Goal: Task Accomplishment & Management: Manage account settings

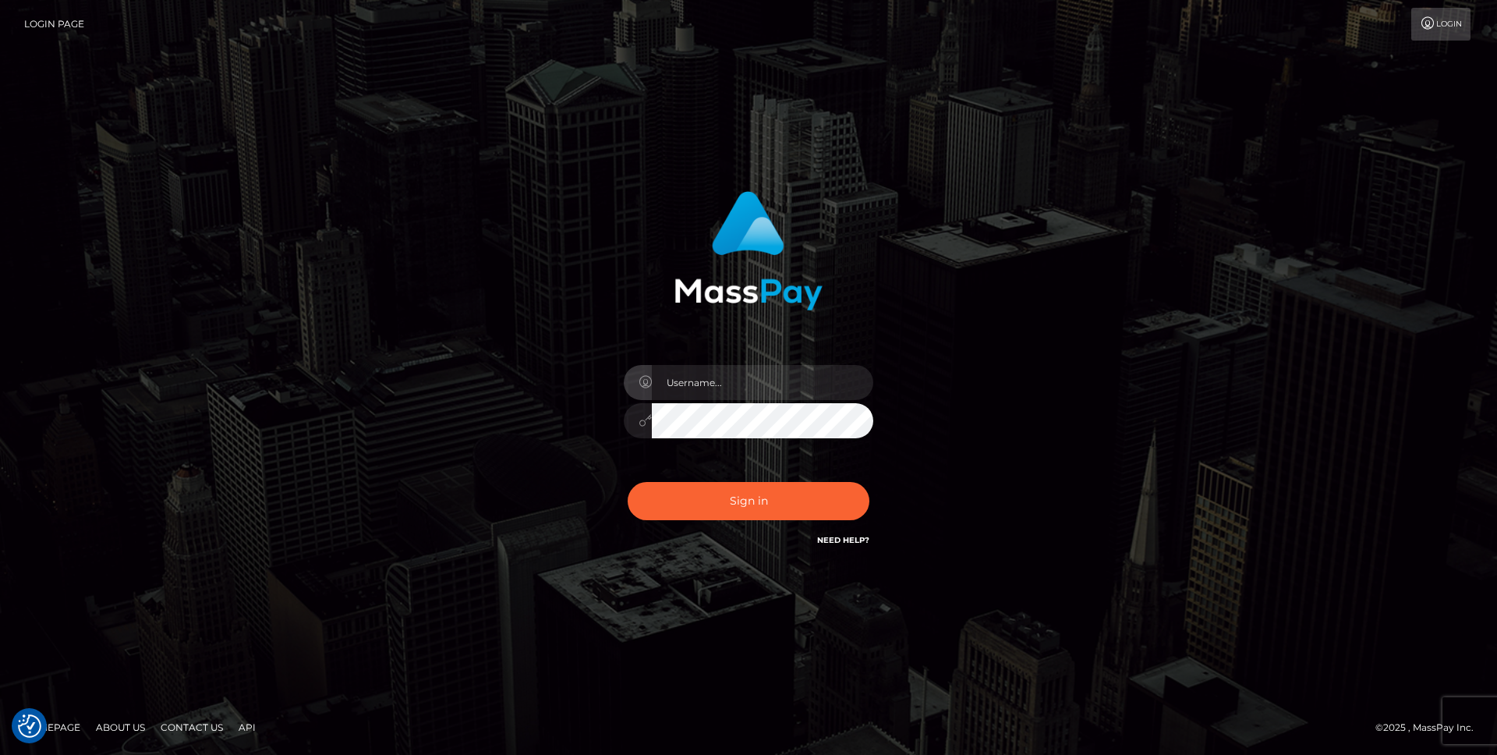
checkbox input "true"
click at [0, 754] on com-1password-button at bounding box center [0, 755] width 0 height 0
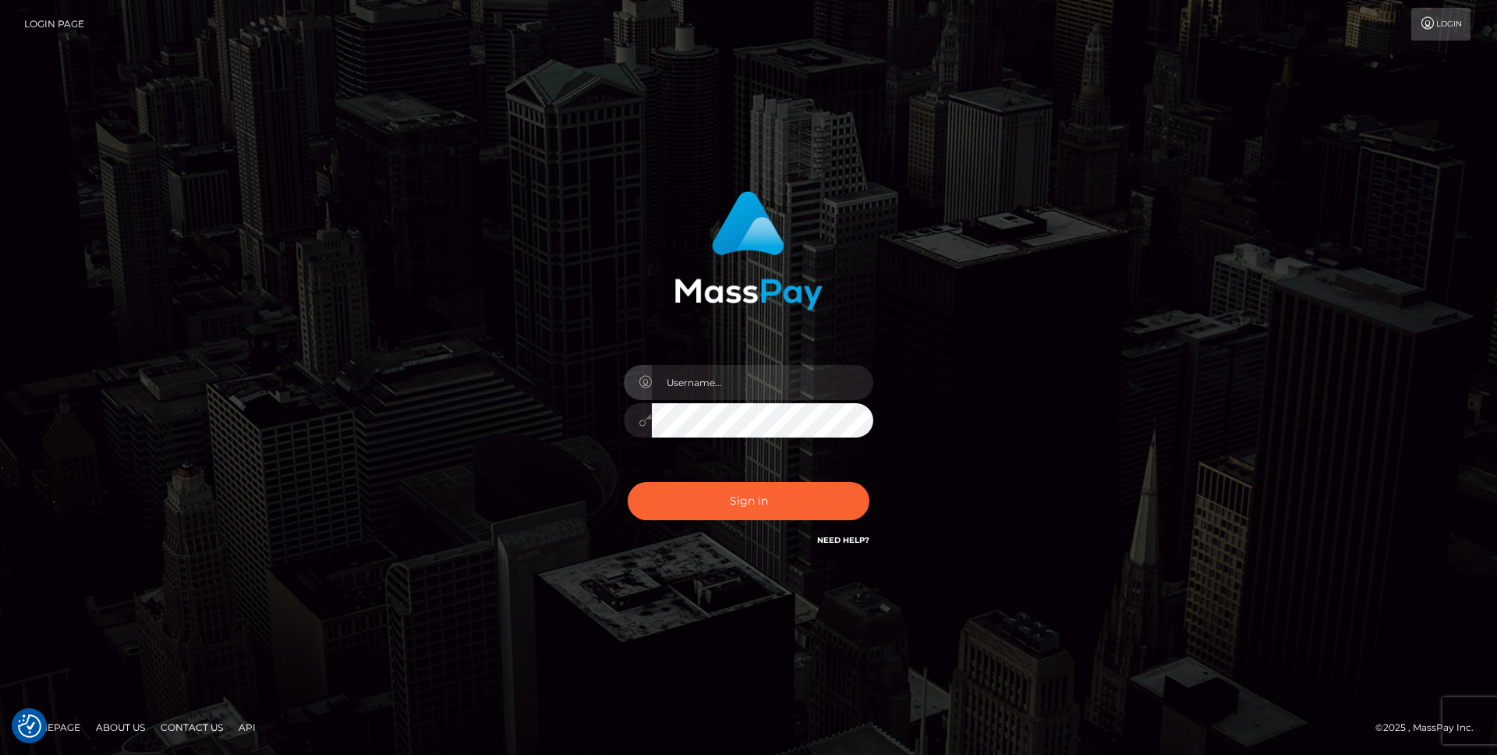
click at [0, 754] on com-1password-button at bounding box center [0, 755] width 0 height 0
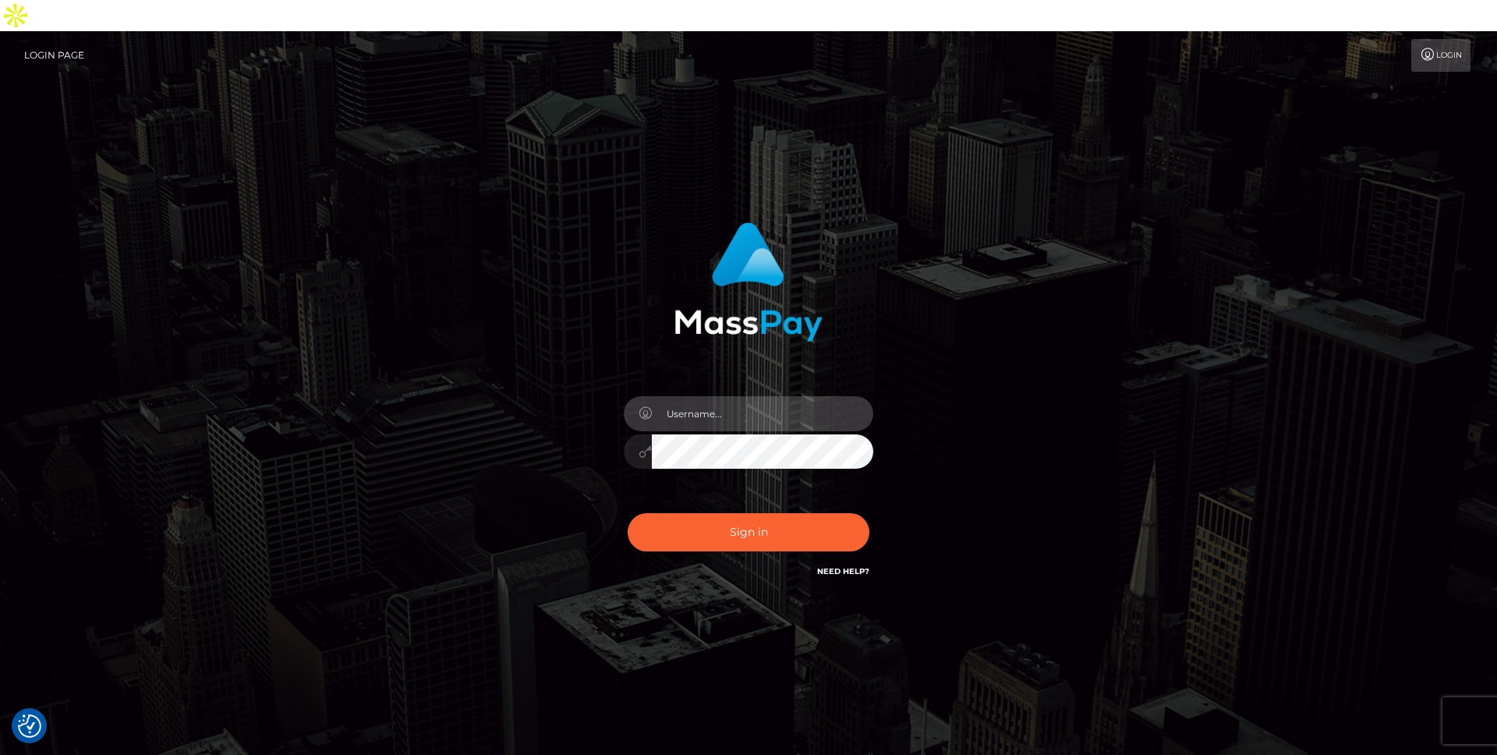
type input "[PERSON_NAME].throne"
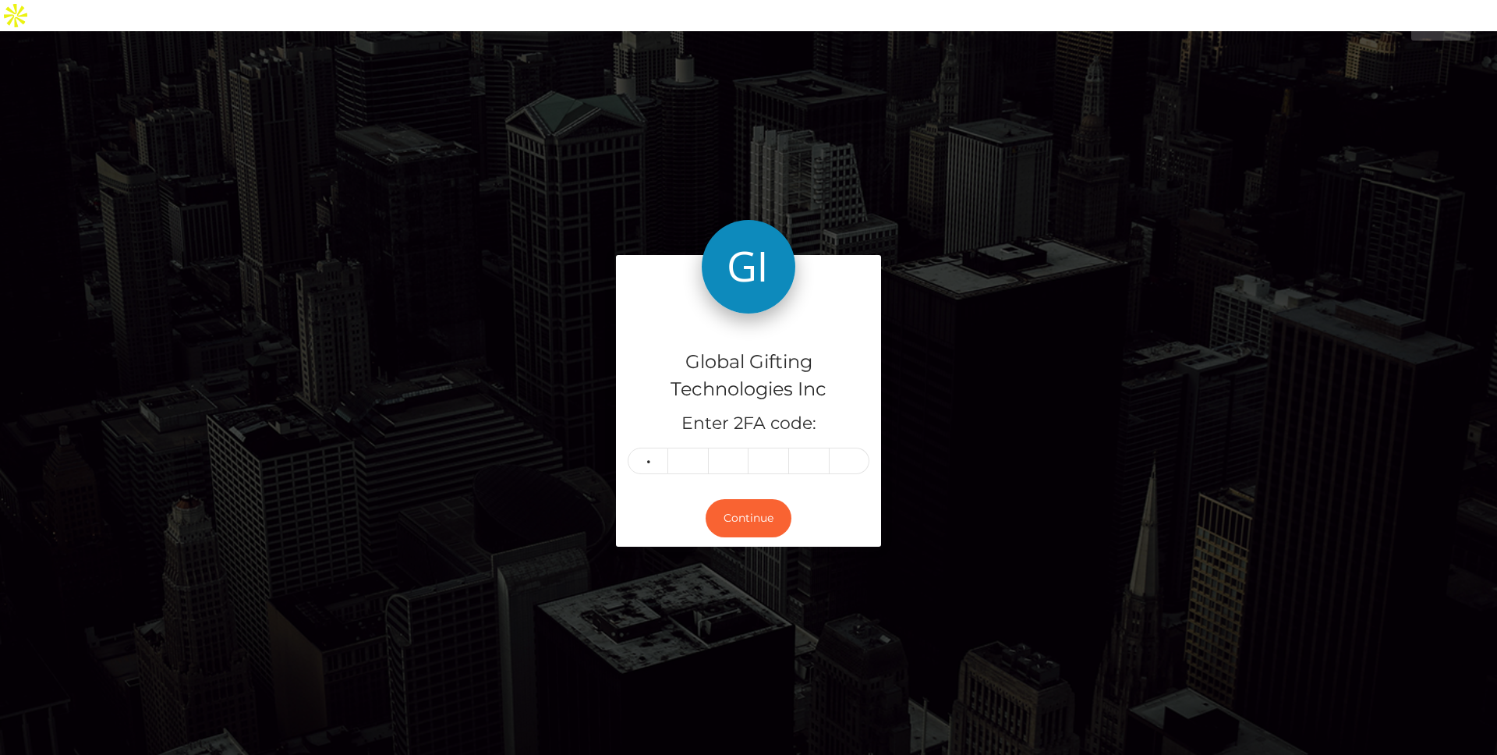
type input "4"
type input "5"
type input "1"
type input "4"
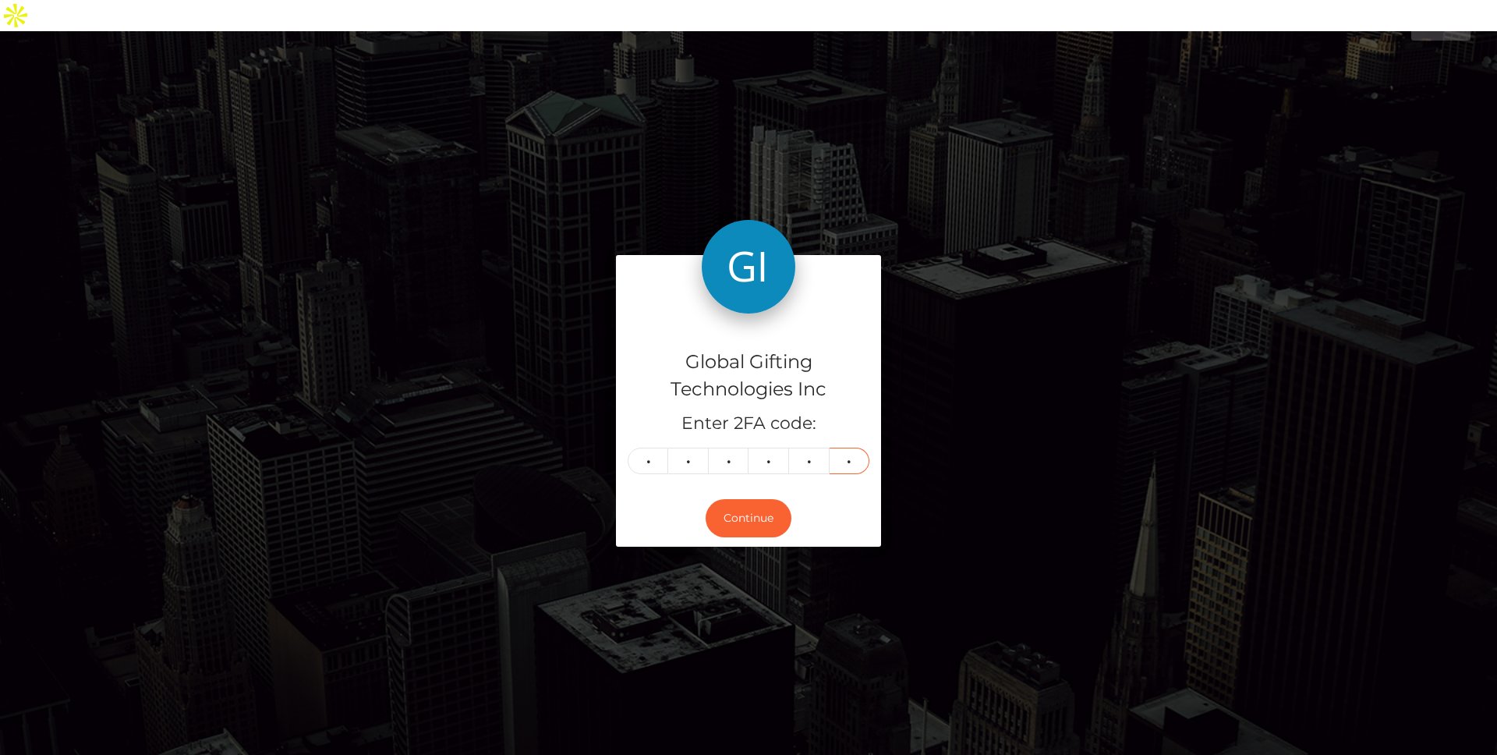
type input "5"
click at [734, 499] on button "Continue" at bounding box center [748, 518] width 86 height 38
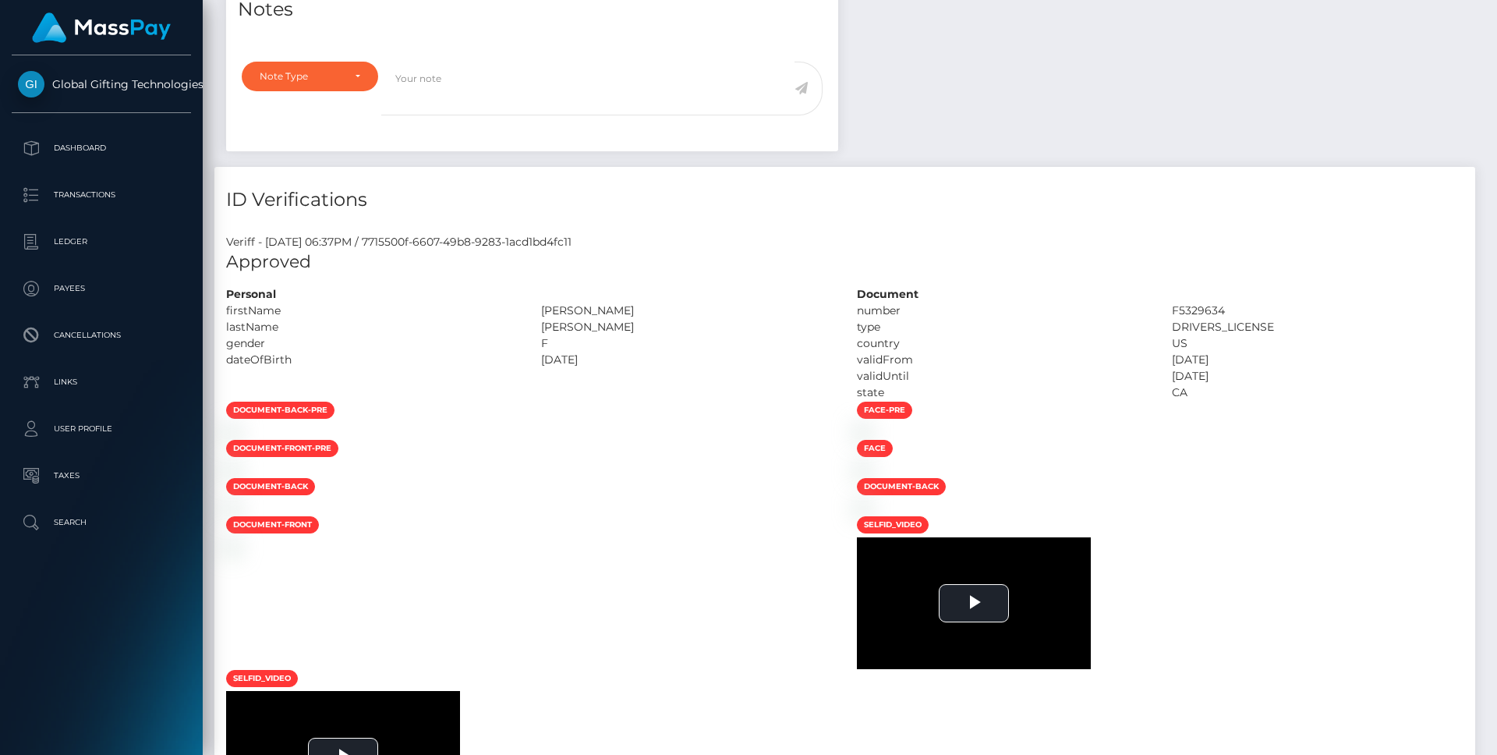
scroll to position [187, 400]
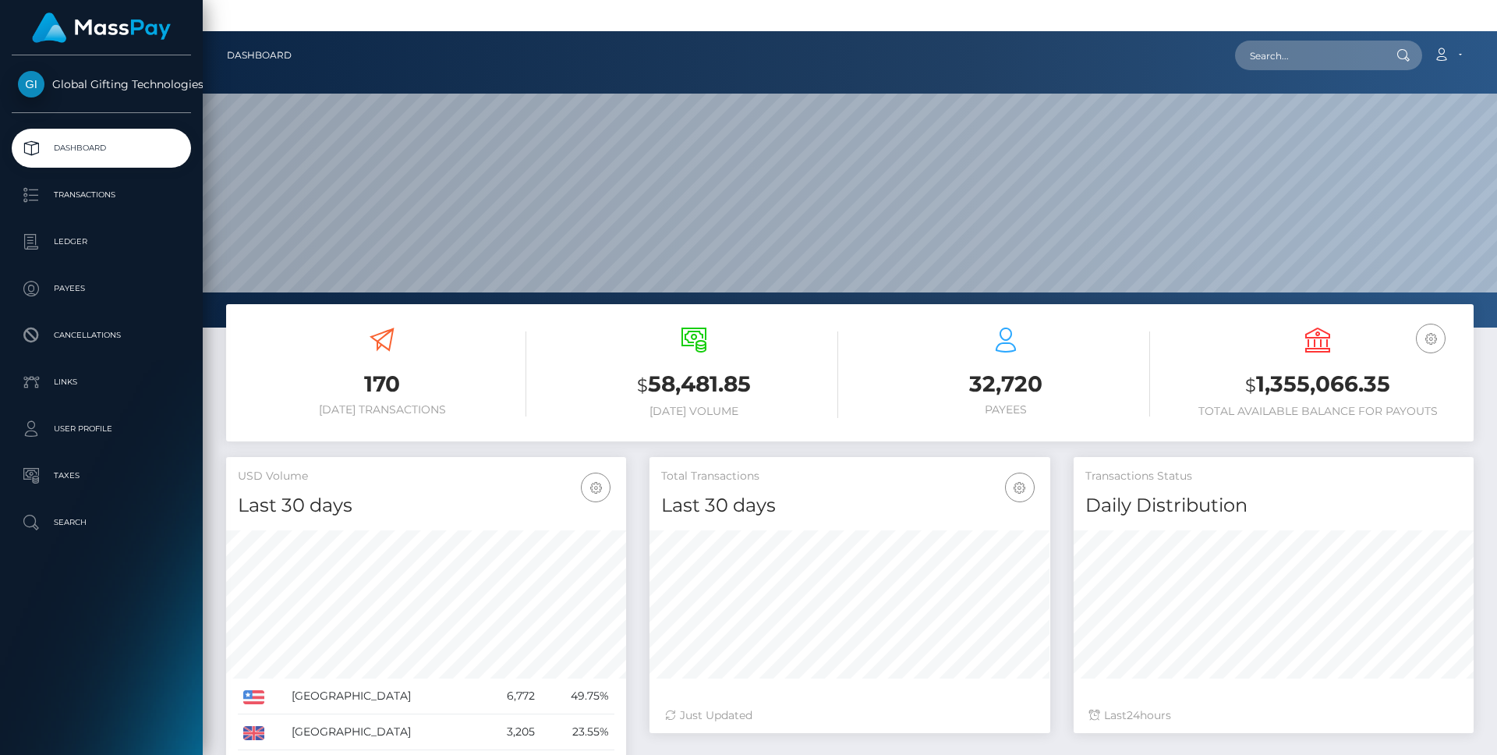
scroll to position [276, 400]
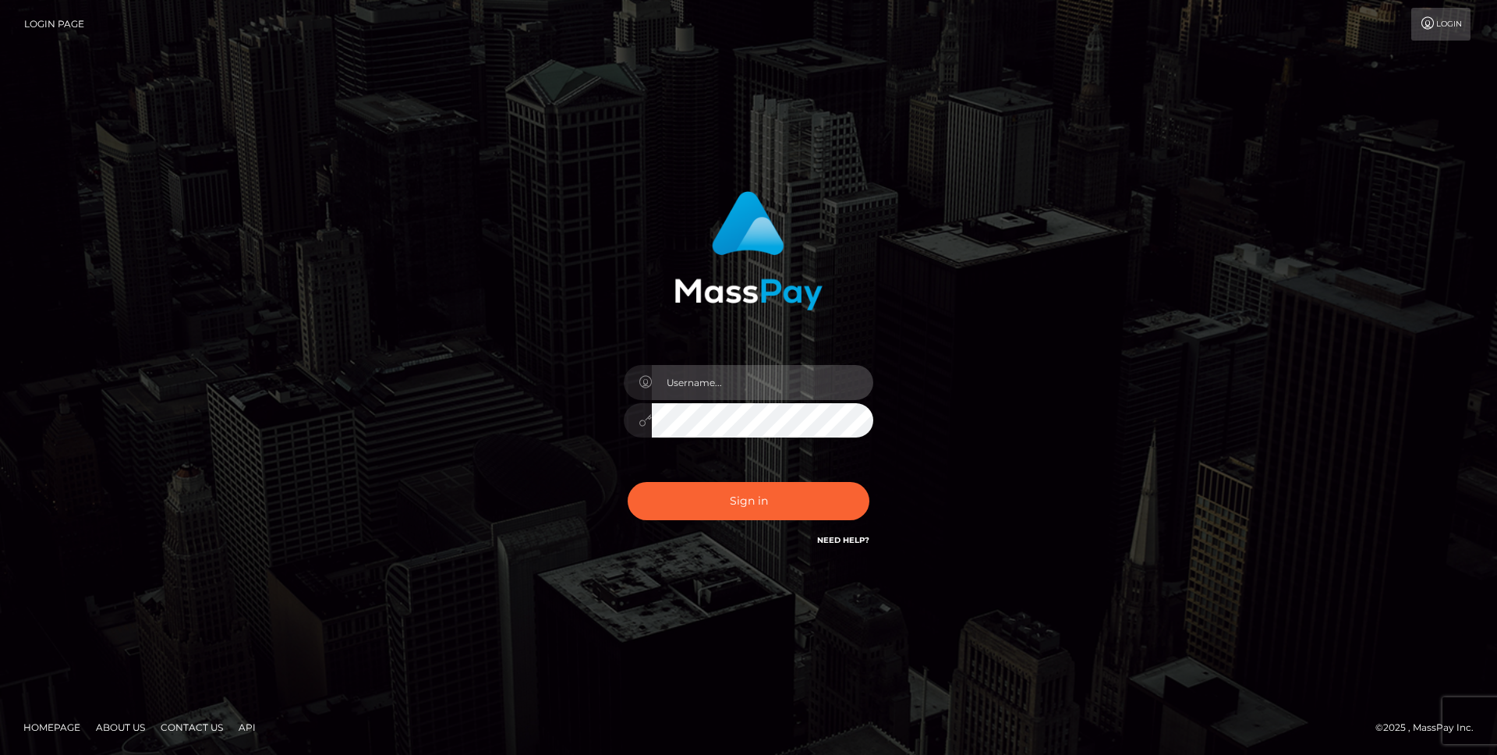
click at [780, 376] on input "text" at bounding box center [762, 382] width 221 height 35
type input "[PERSON_NAME].throne"
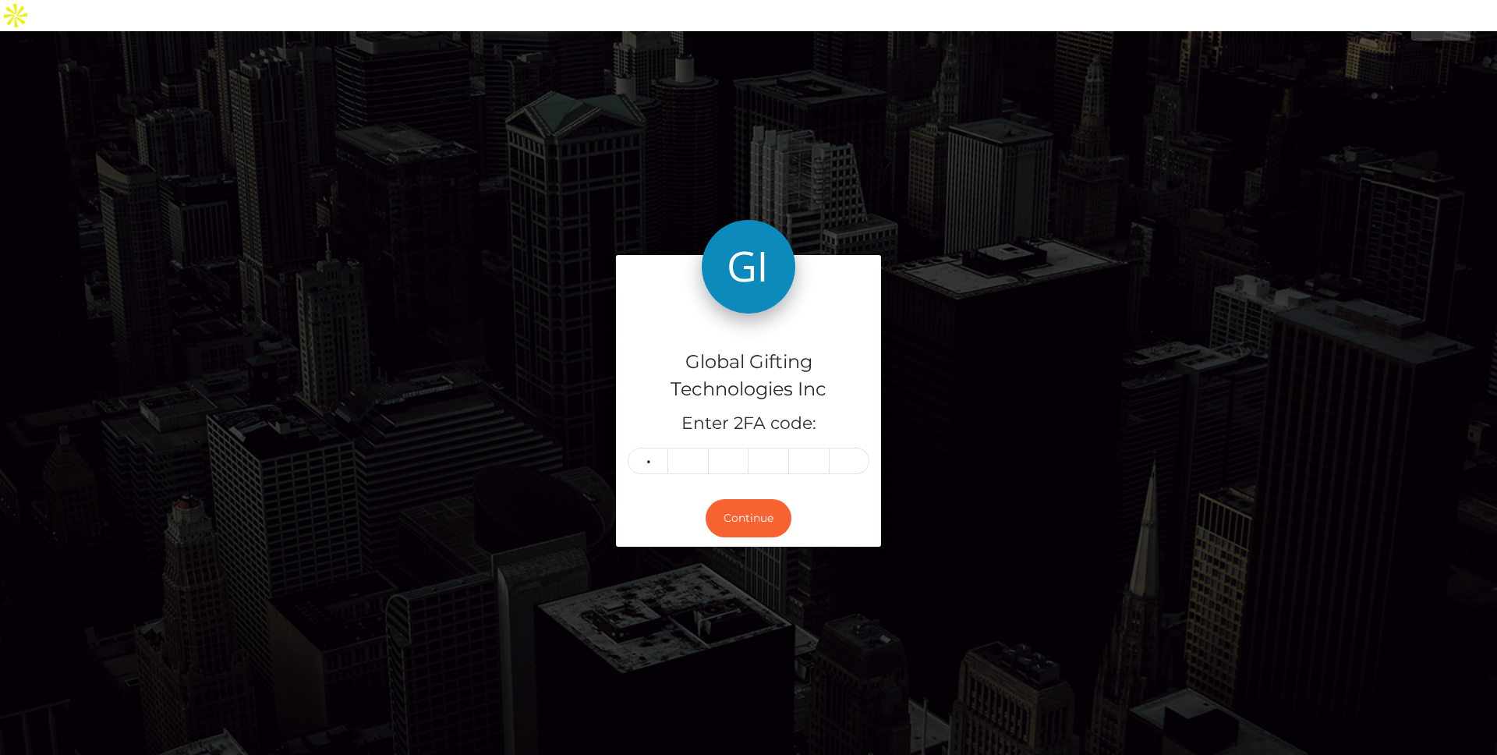
type input "4"
type input "7"
type input "4"
type input "1"
type input "3"
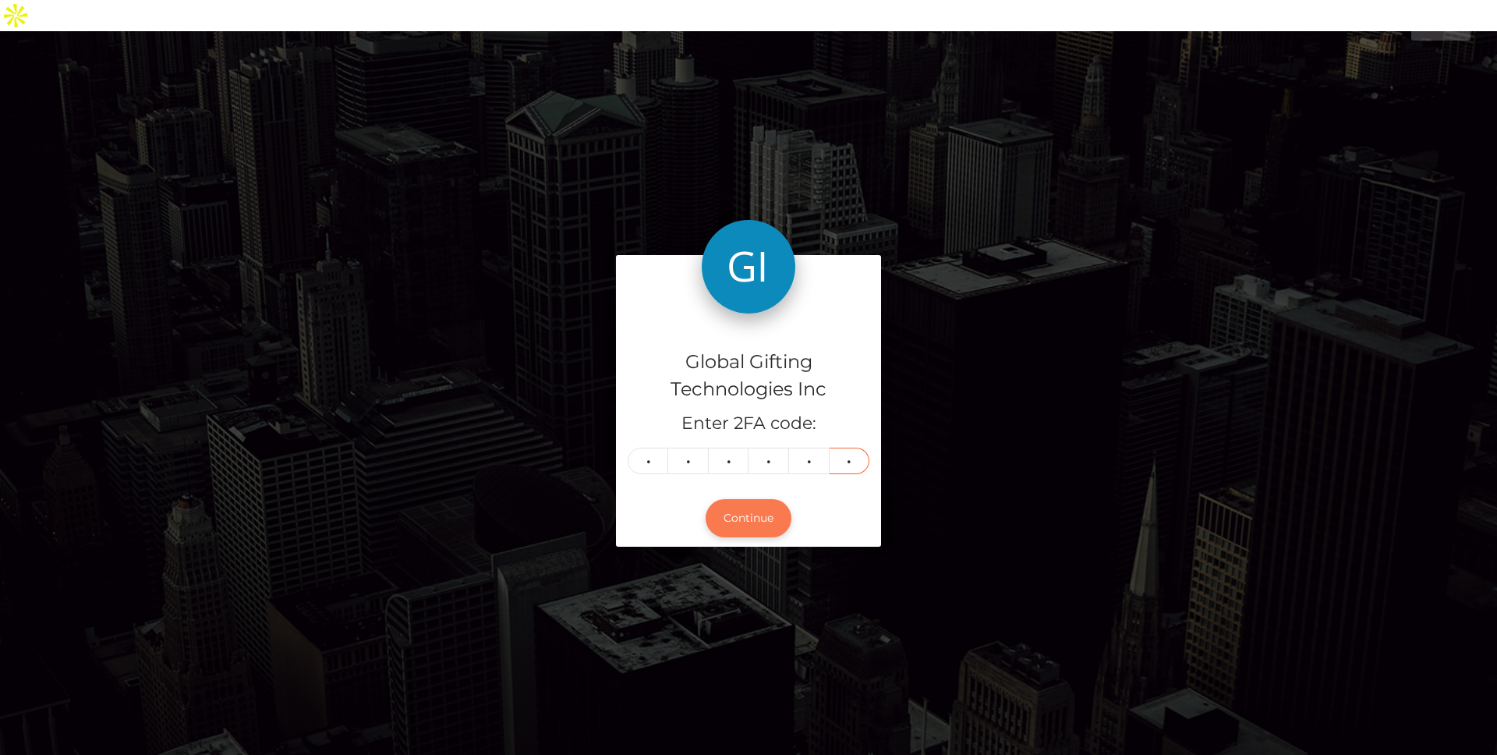
type input "2"
click at [765, 499] on button "Continue" at bounding box center [748, 518] width 86 height 38
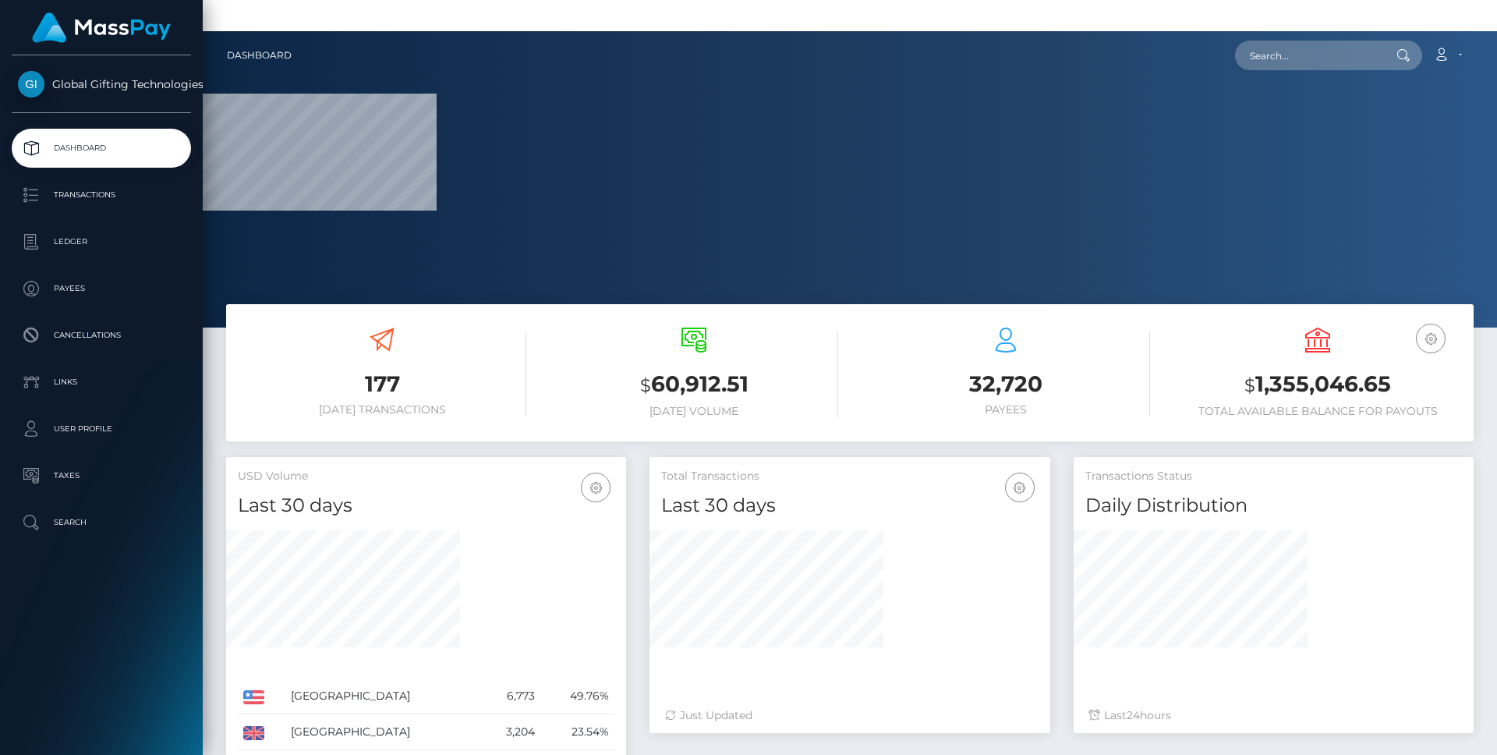
scroll to position [276, 400]
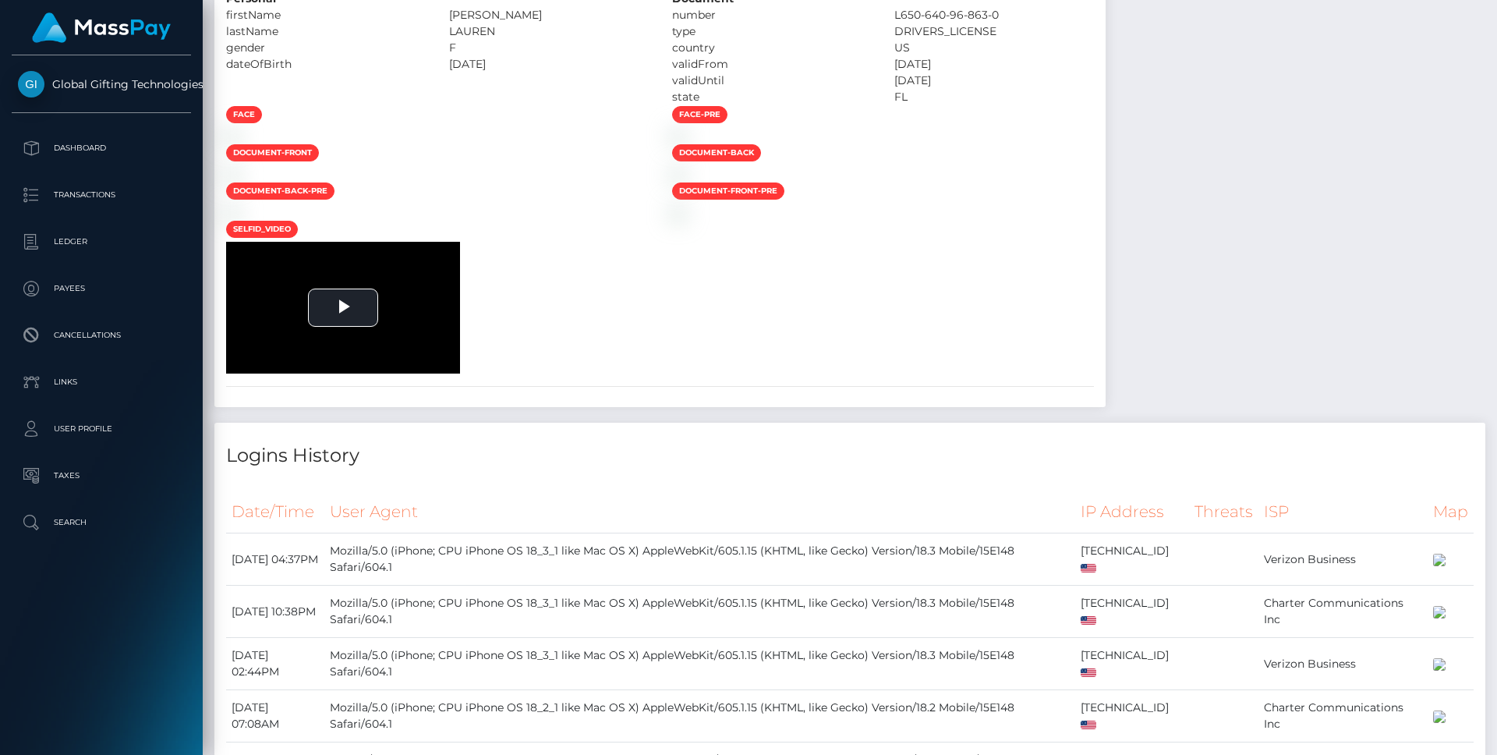
scroll to position [187, 400]
